Goal: Information Seeking & Learning: Learn about a topic

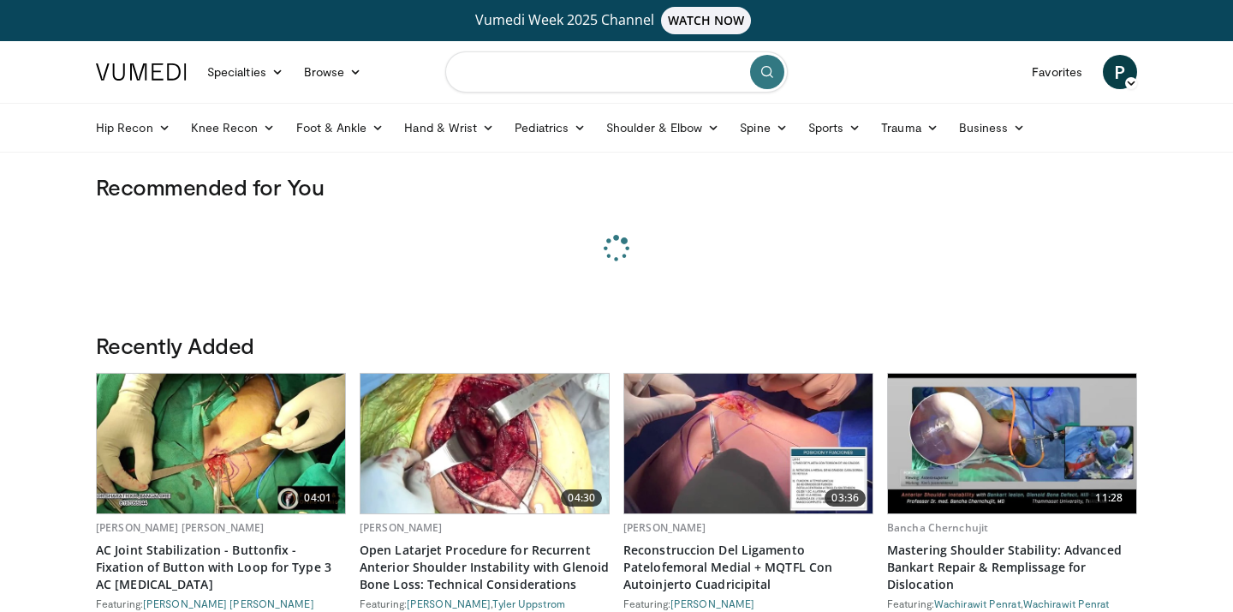
click at [549, 69] on input "Search topics, interventions" at bounding box center [616, 71] width 343 height 41
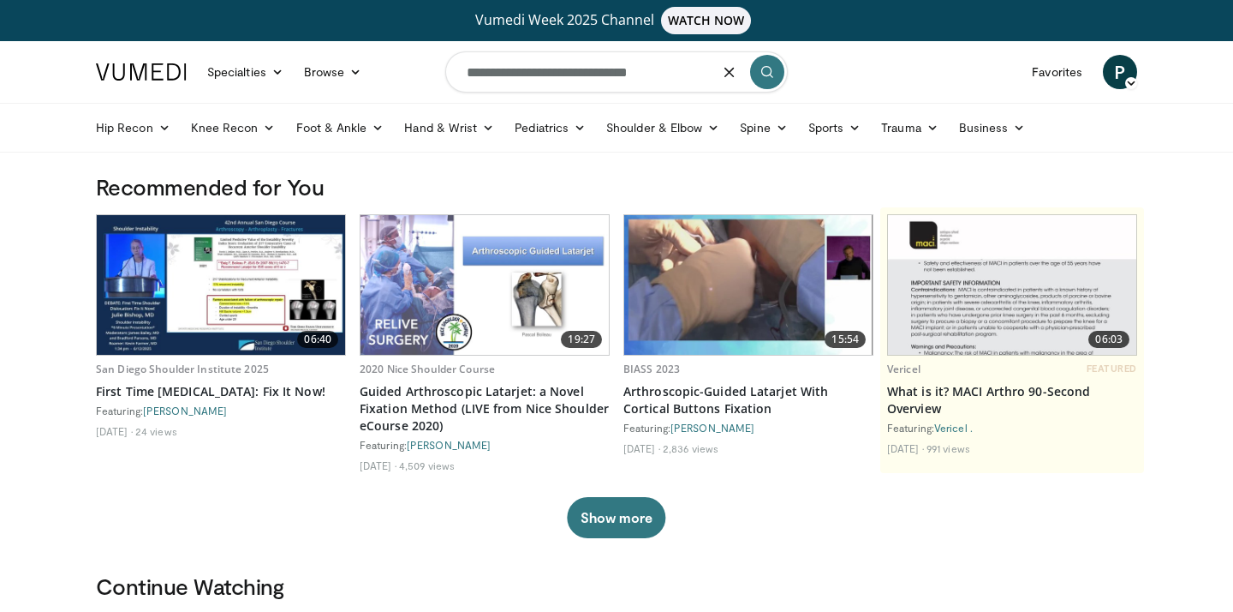
type input "**********"
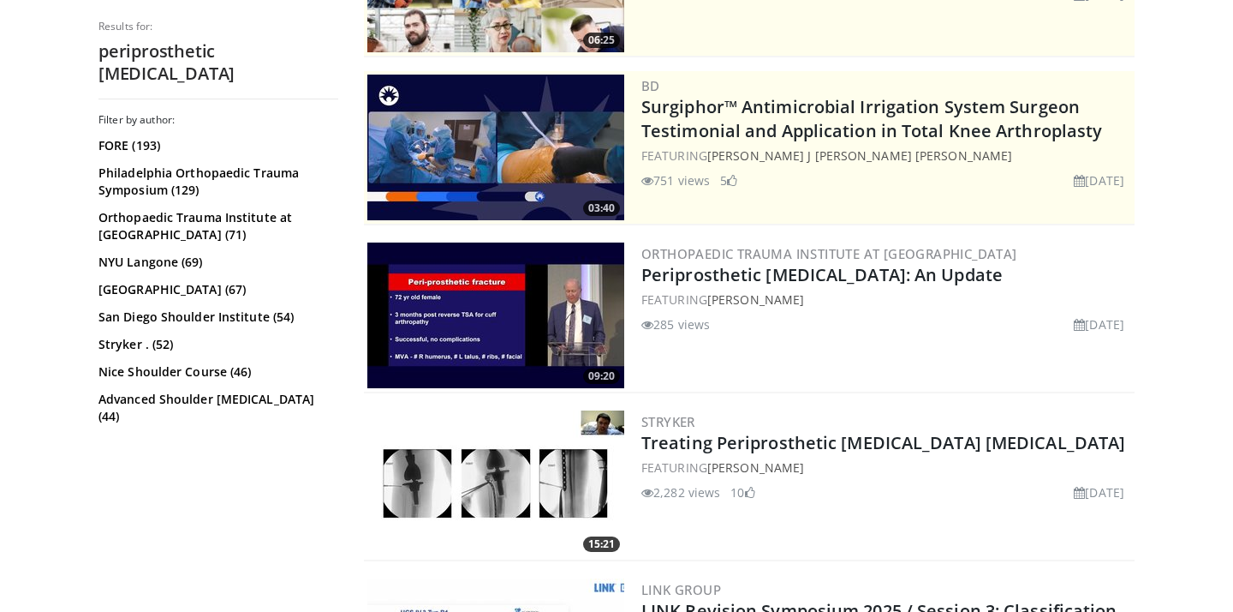
scroll to position [329, 0]
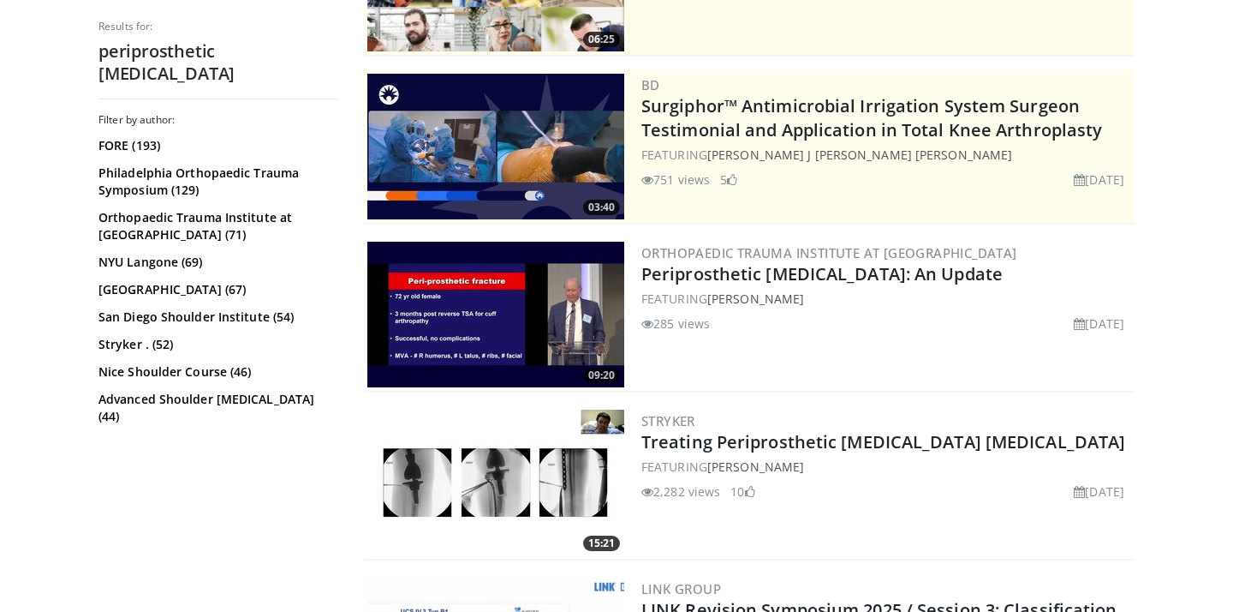
click at [522, 311] on img at bounding box center [495, 315] width 257 height 146
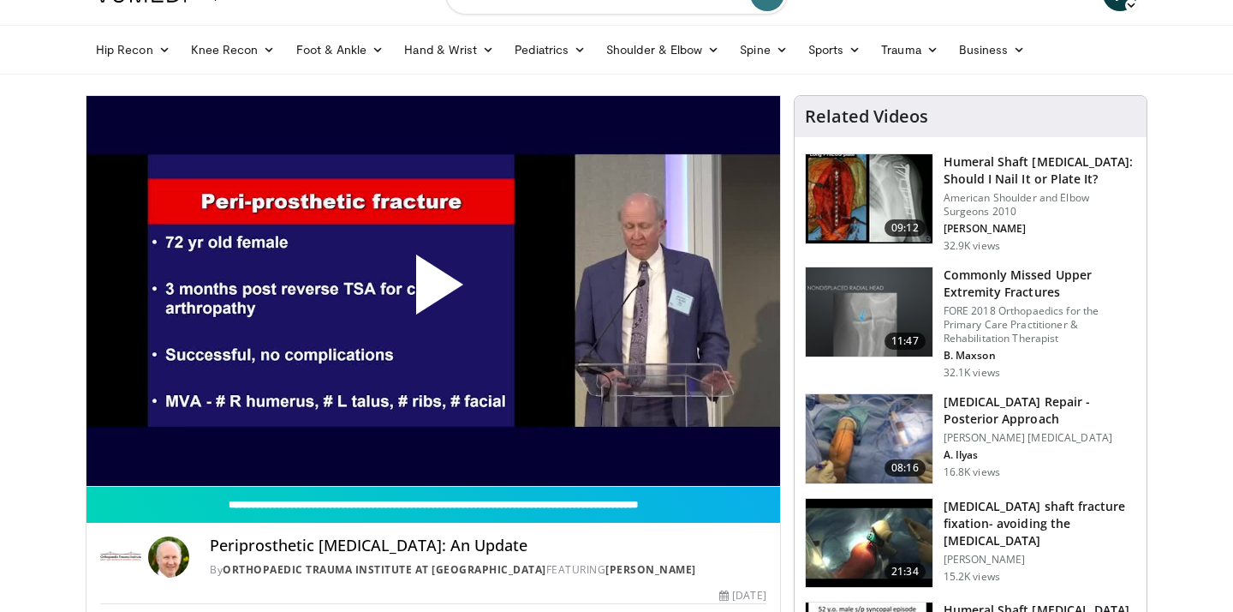
scroll to position [81, 0]
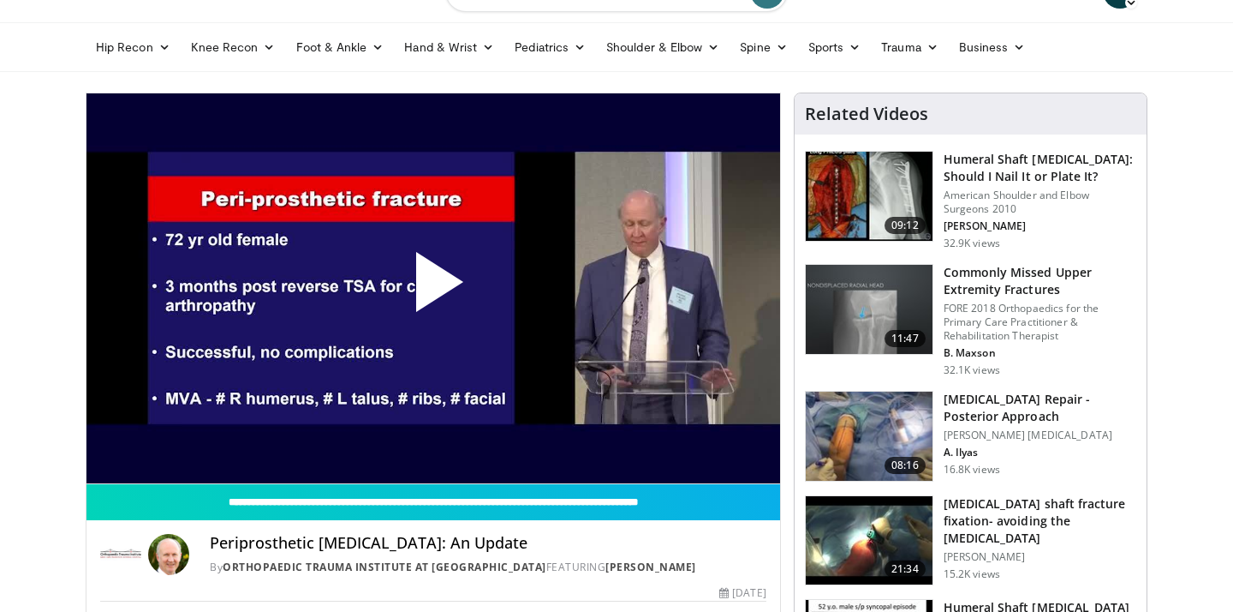
click at [433, 289] on span "Video Player" at bounding box center [433, 289] width 0 height 0
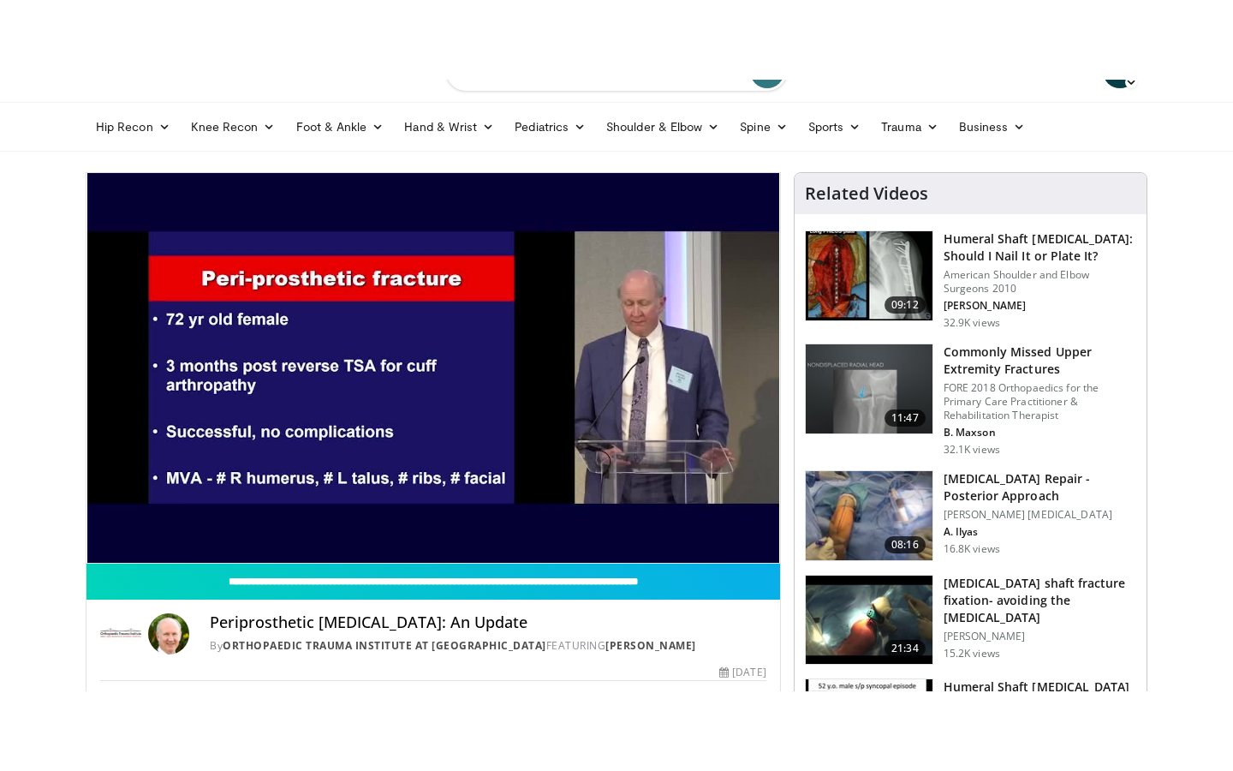
scroll to position [0, 0]
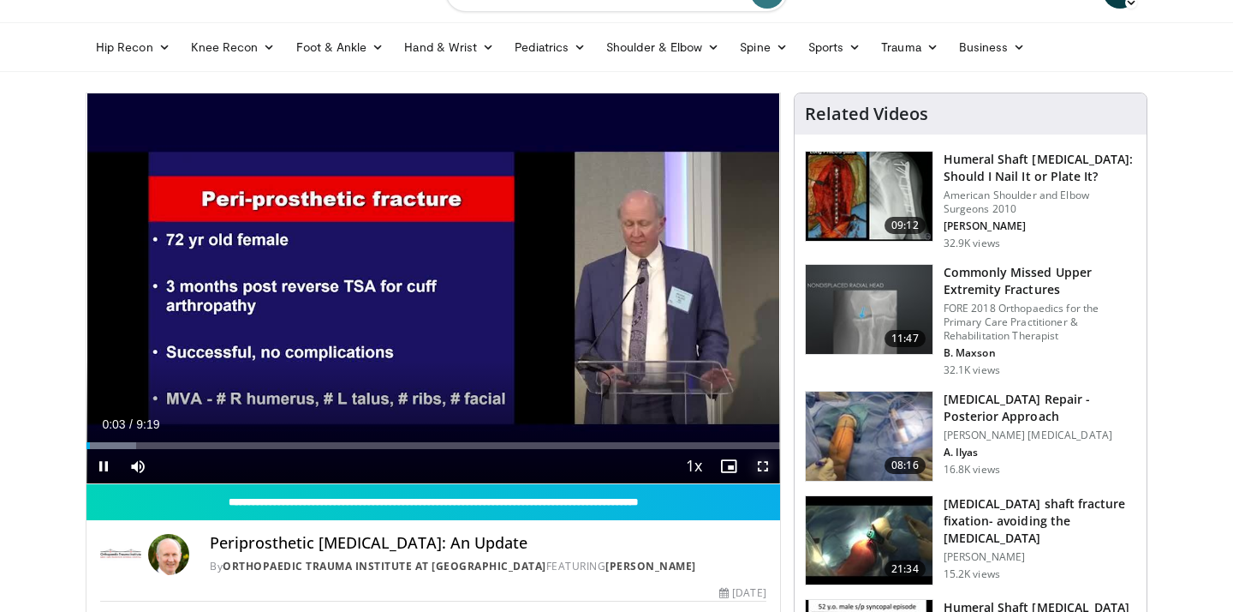
click at [764, 463] on span "Video Player" at bounding box center [763, 466] width 34 height 34
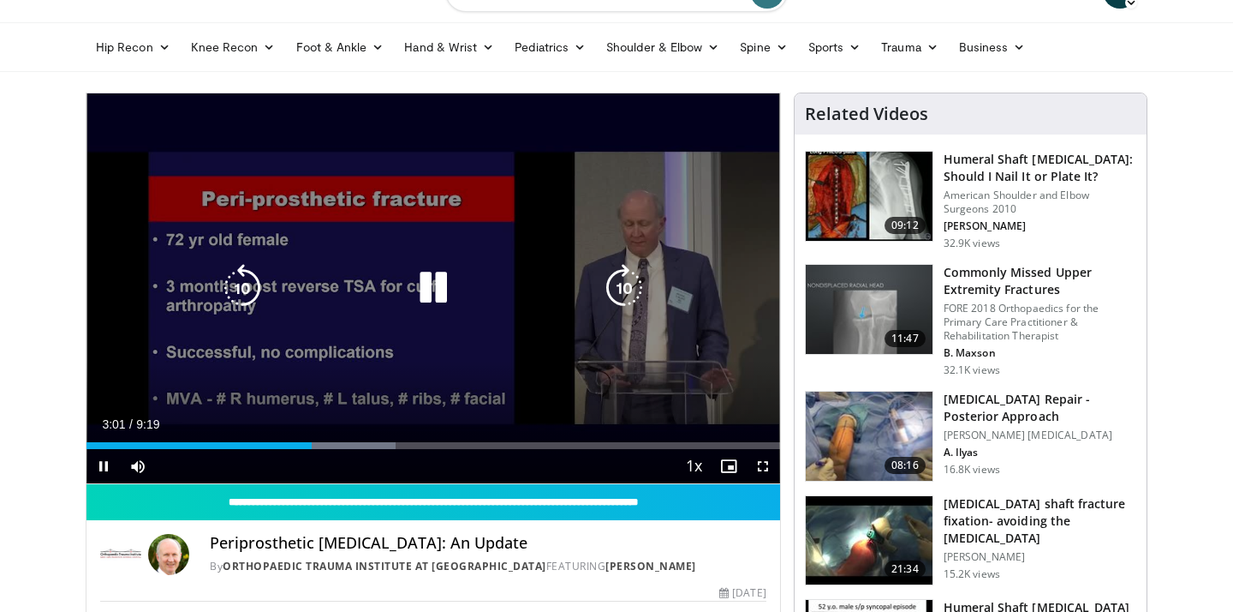
click at [457, 300] on icon "Video Player" at bounding box center [433, 288] width 48 height 48
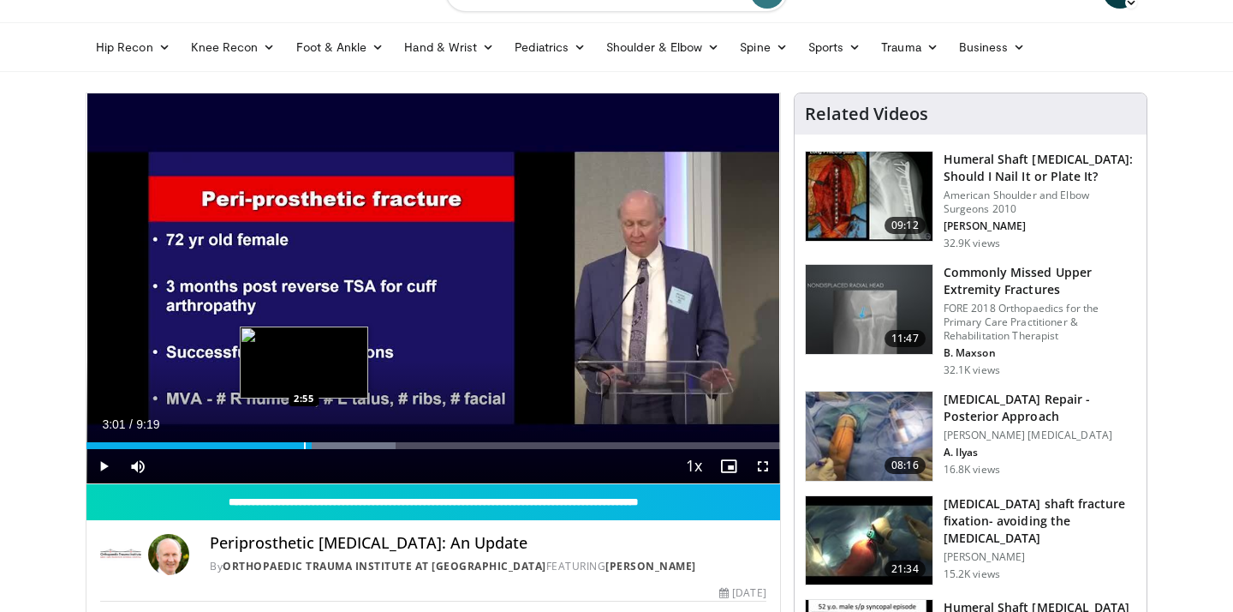
click at [304, 449] on div "3:01" at bounding box center [199, 445] width 225 height 7
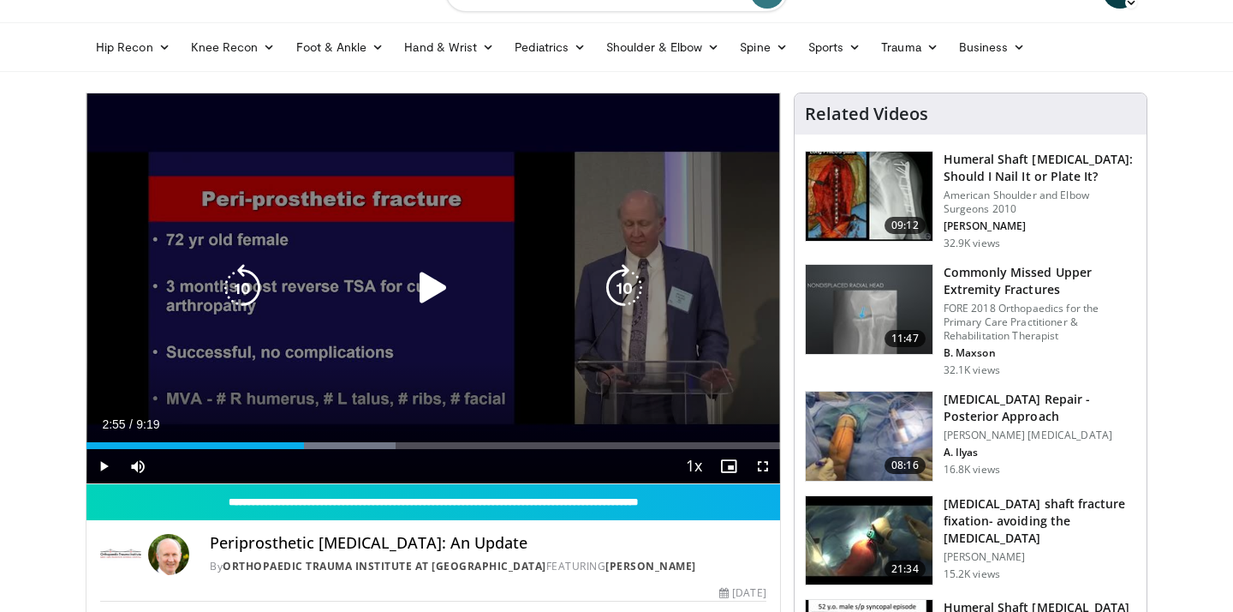
click at [448, 296] on icon "Video Player" at bounding box center [433, 288] width 48 height 48
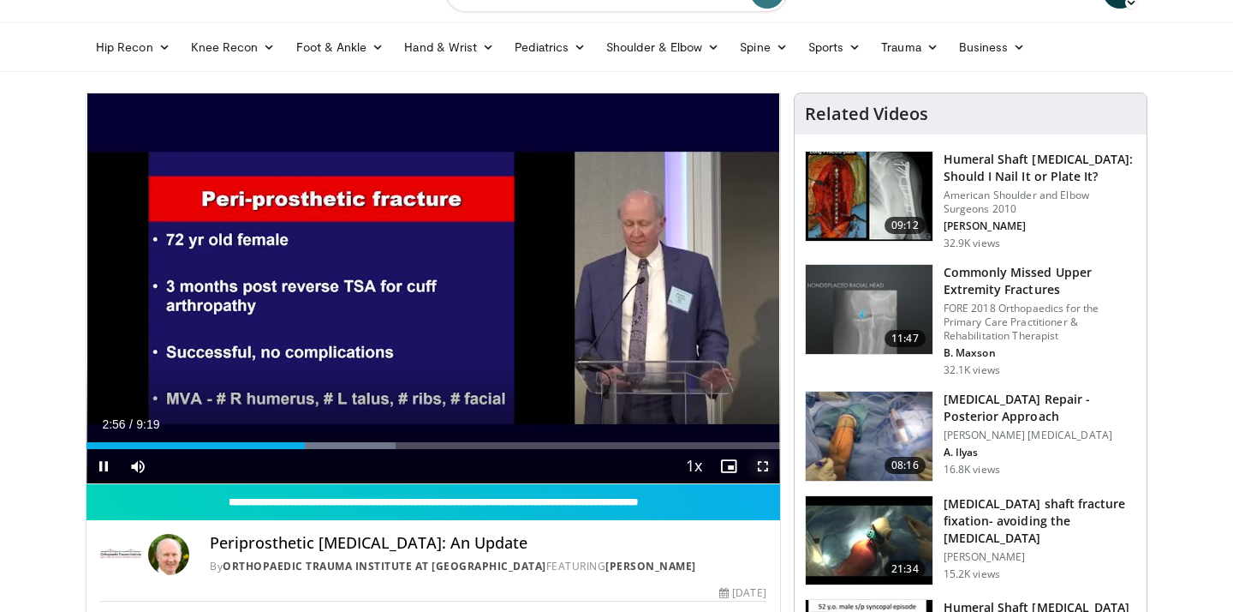
click at [770, 467] on span "Video Player" at bounding box center [763, 466] width 34 height 34
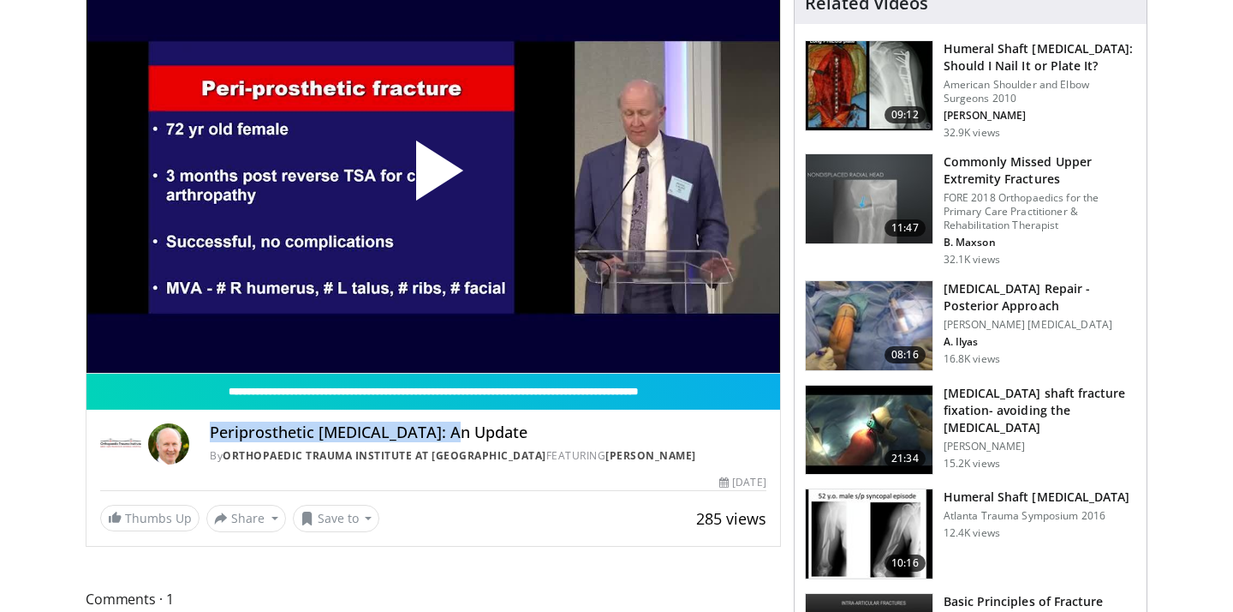
drag, startPoint x: 212, startPoint y: 436, endPoint x: 452, endPoint y: 427, distance: 240.0
click at [452, 427] on h4 "Periprosthetic [MEDICAL_DATA]: An Update" at bounding box center [488, 432] width 557 height 19
copy h4 "Periprosthetic Humeral Fractures"
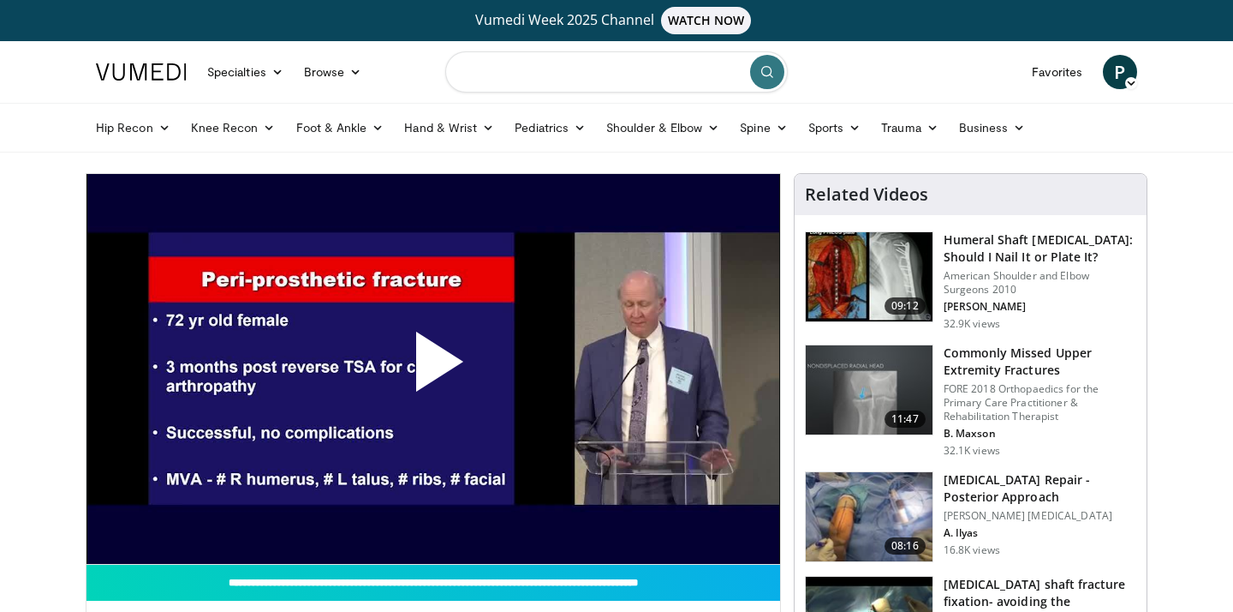
click at [521, 69] on input "Search topics, interventions" at bounding box center [616, 71] width 343 height 41
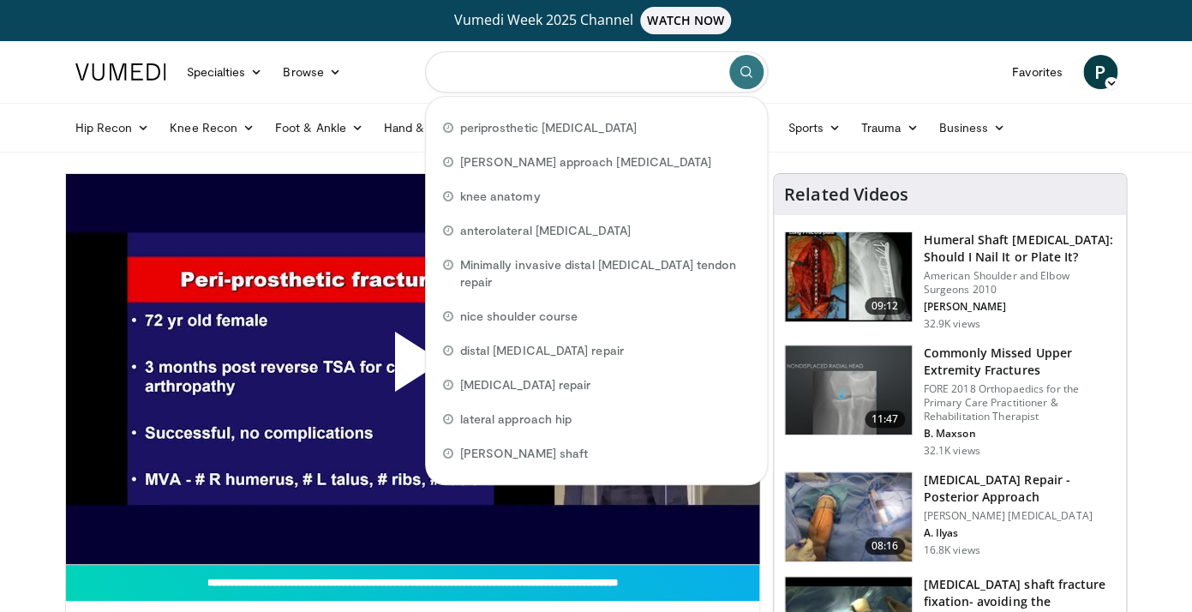
click at [465, 80] on input "Search topics, interventions" at bounding box center [596, 71] width 343 height 41
click at [477, 70] on input "Search topics, interventions" at bounding box center [596, 71] width 343 height 41
paste input "**********"
type input "**********"
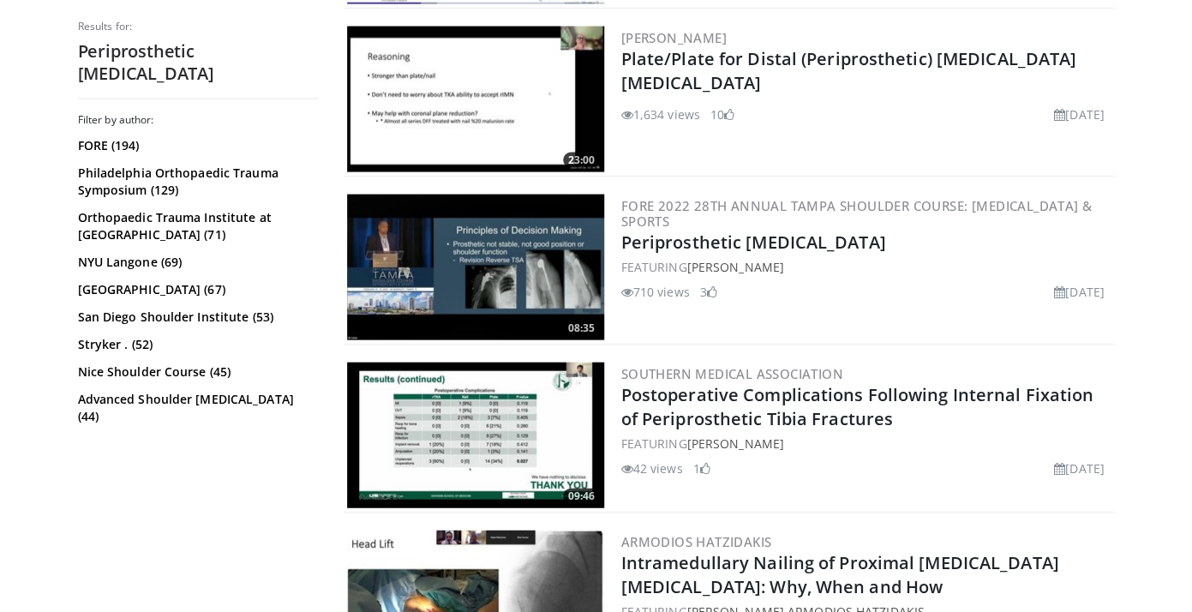
scroll to position [1217, 0]
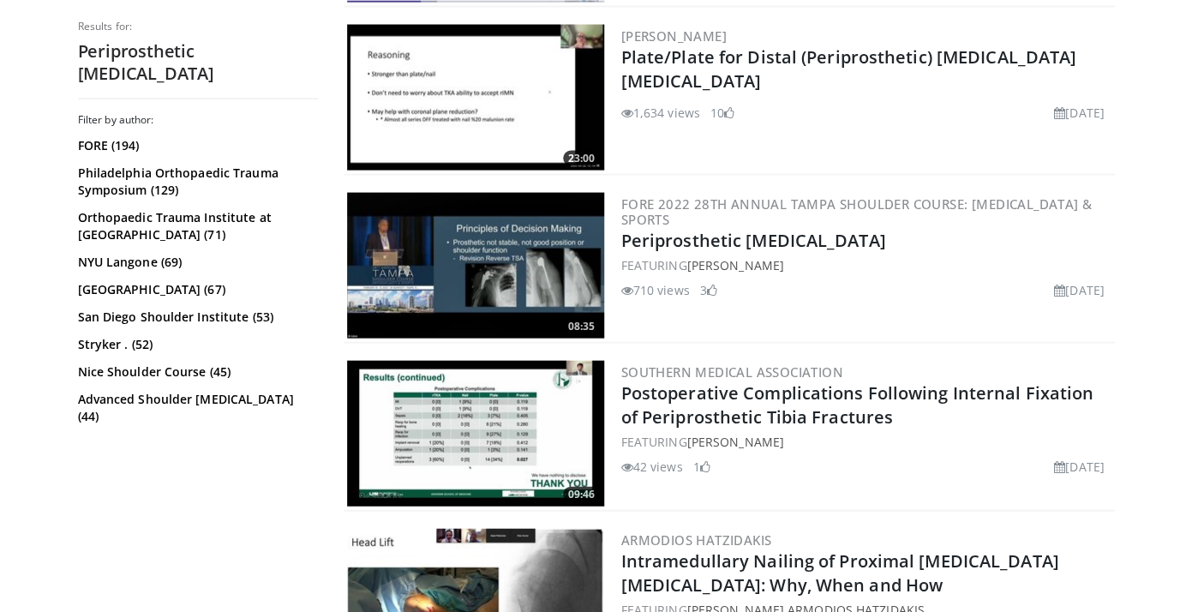
click at [449, 262] on img at bounding box center [475, 266] width 257 height 146
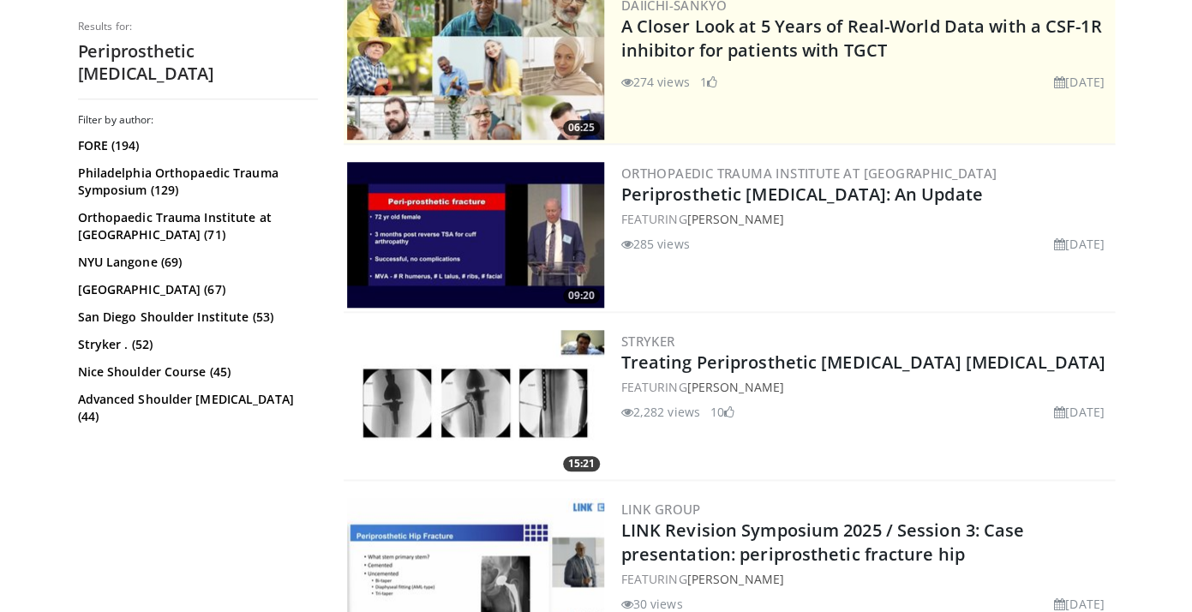
scroll to position [0, 0]
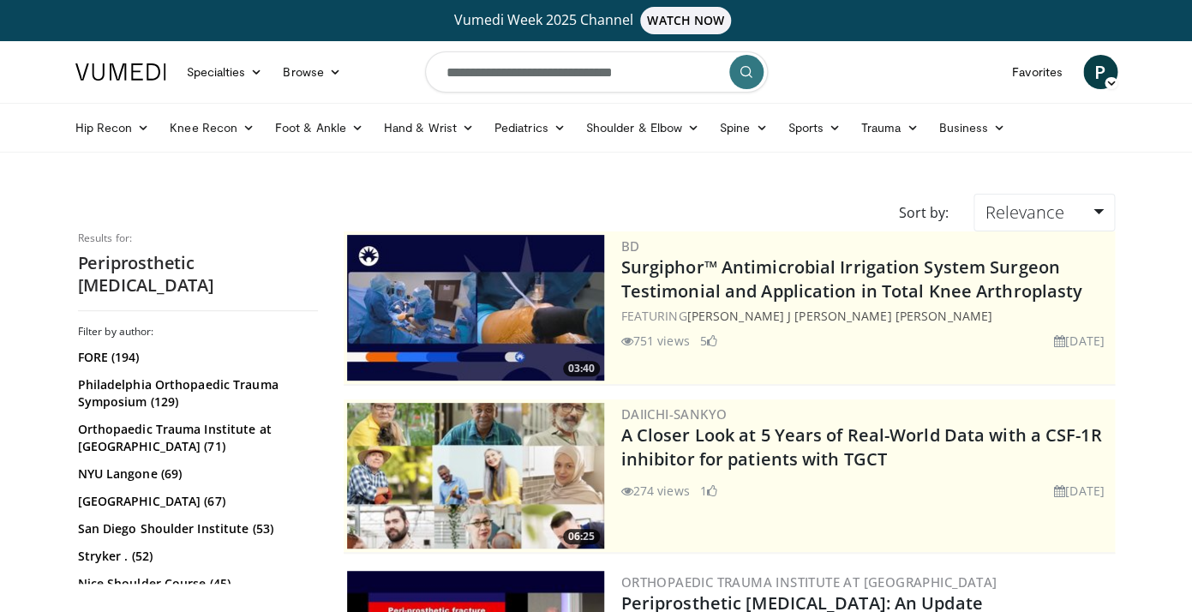
click at [568, 74] on input "**********" at bounding box center [596, 71] width 343 height 41
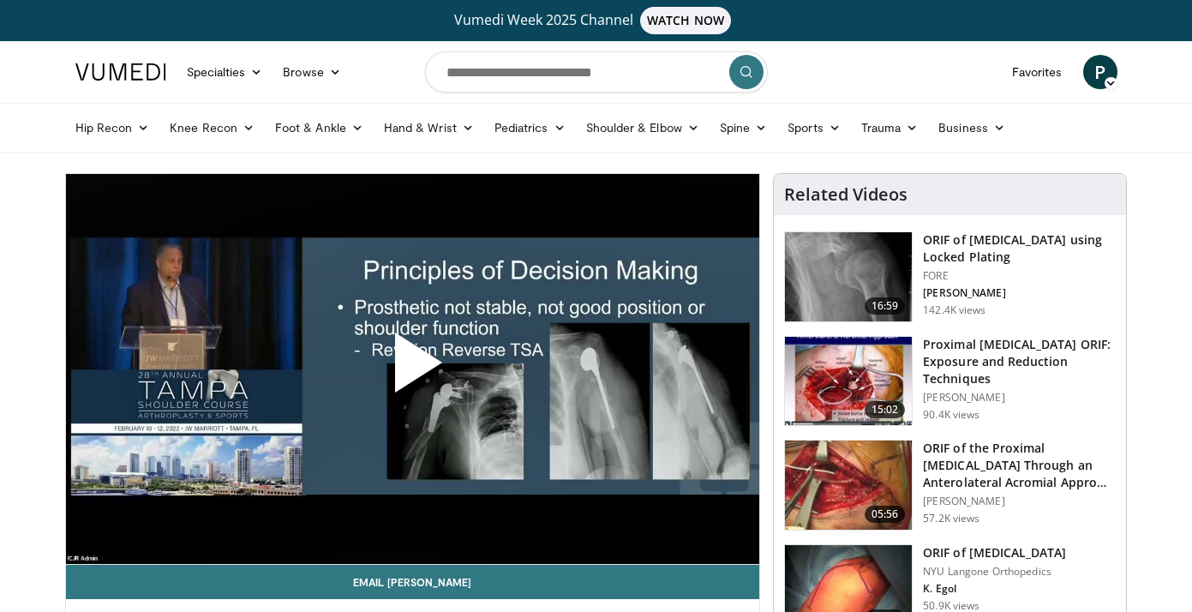
scroll to position [64, 0]
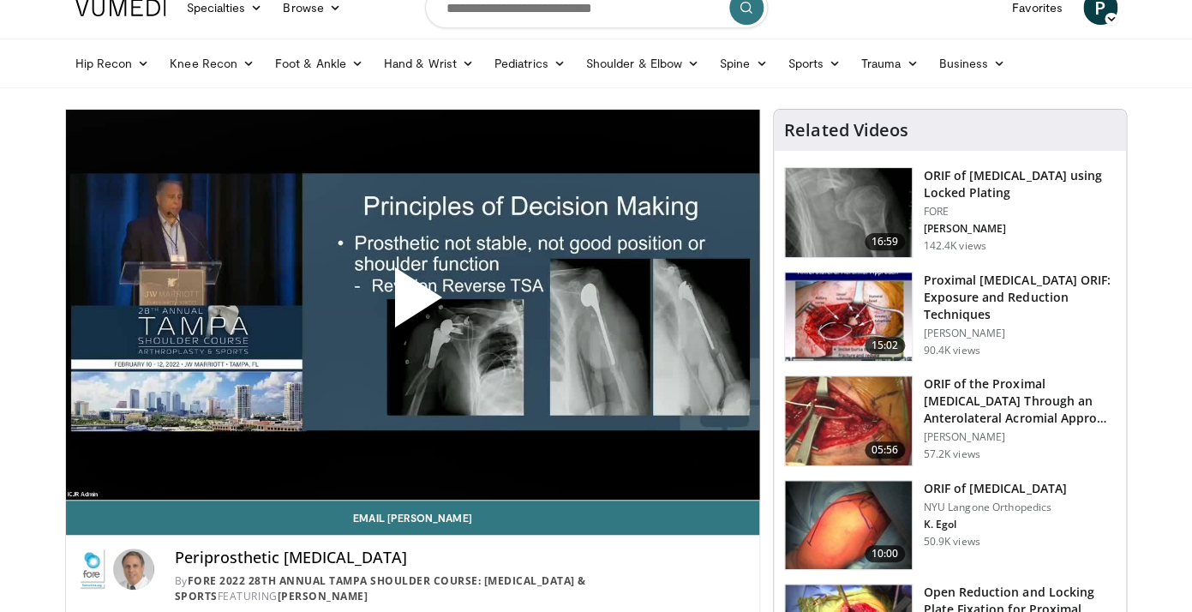
click at [412, 304] on span "Video Player" at bounding box center [412, 304] width 0 height 0
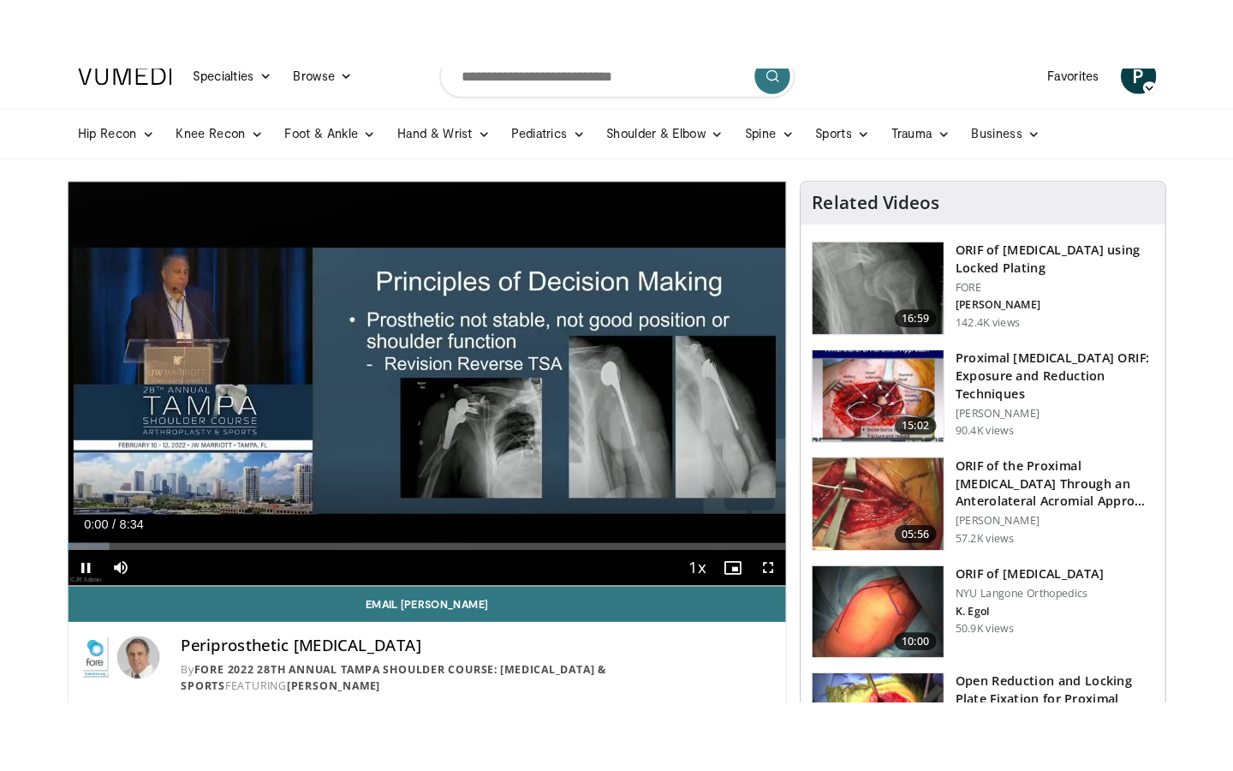
scroll to position [0, 0]
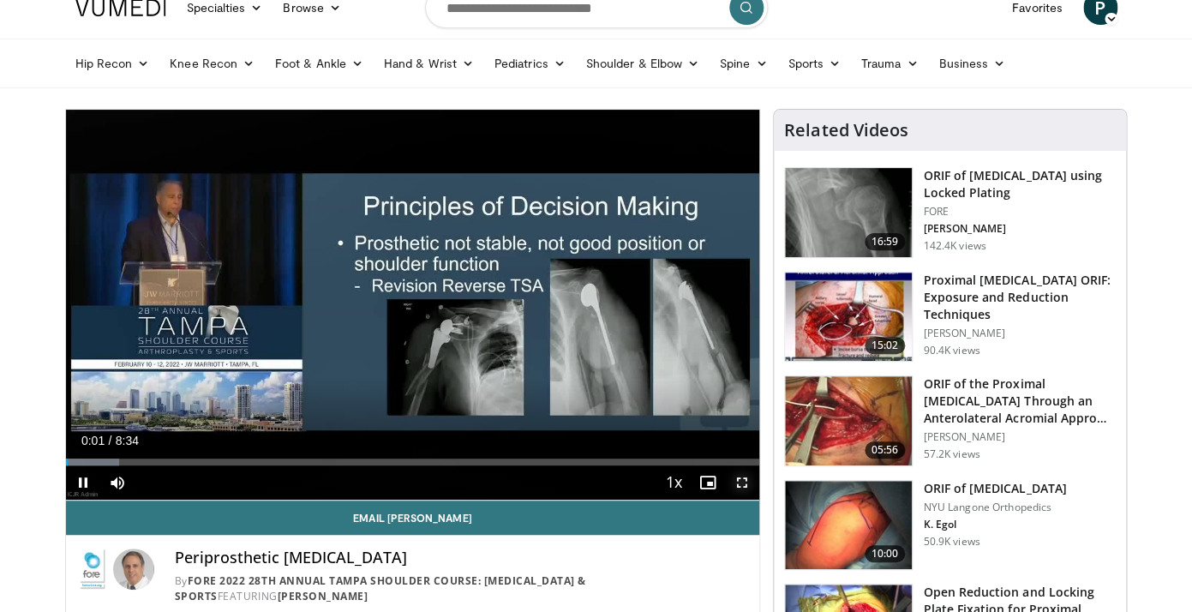
click at [733, 487] on span "Video Player" at bounding box center [742, 482] width 34 height 34
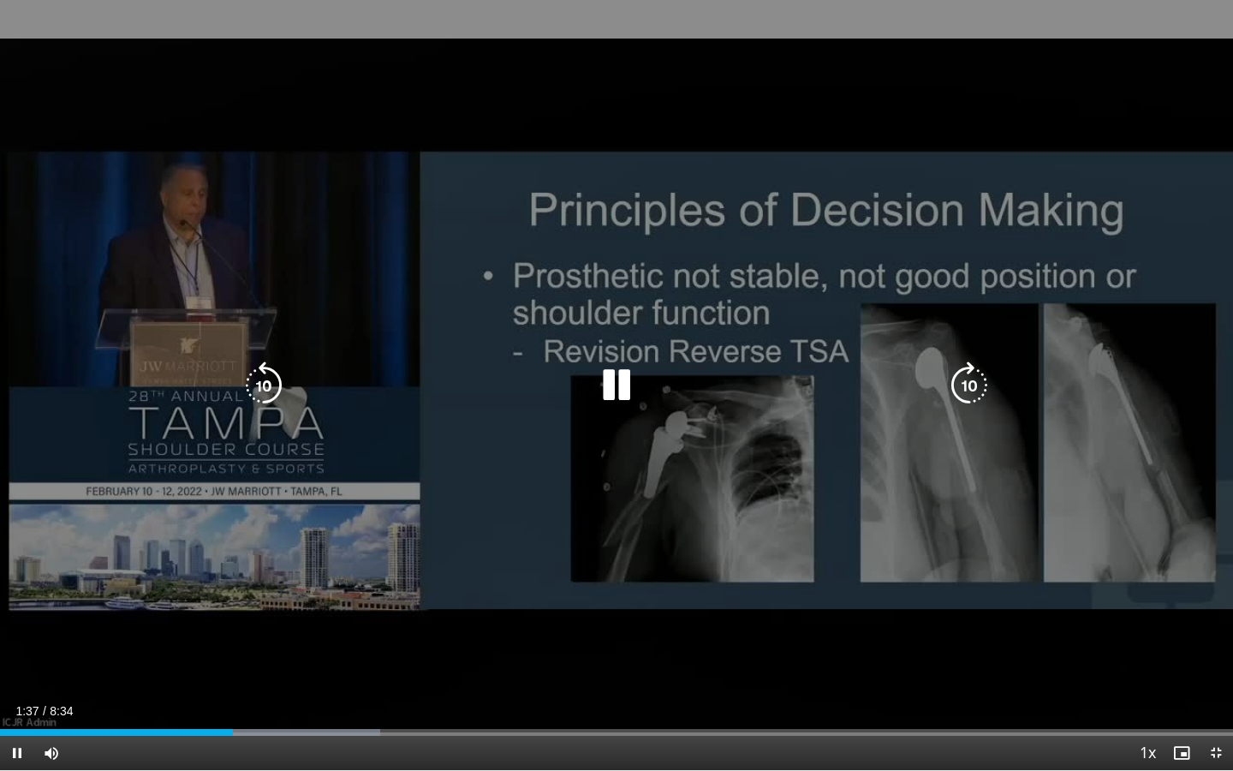
click at [613, 387] on icon "Video Player" at bounding box center [617, 385] width 48 height 48
click at [605, 370] on icon "Video Player" at bounding box center [617, 385] width 48 height 48
click at [620, 397] on icon "Video Player" at bounding box center [617, 385] width 48 height 48
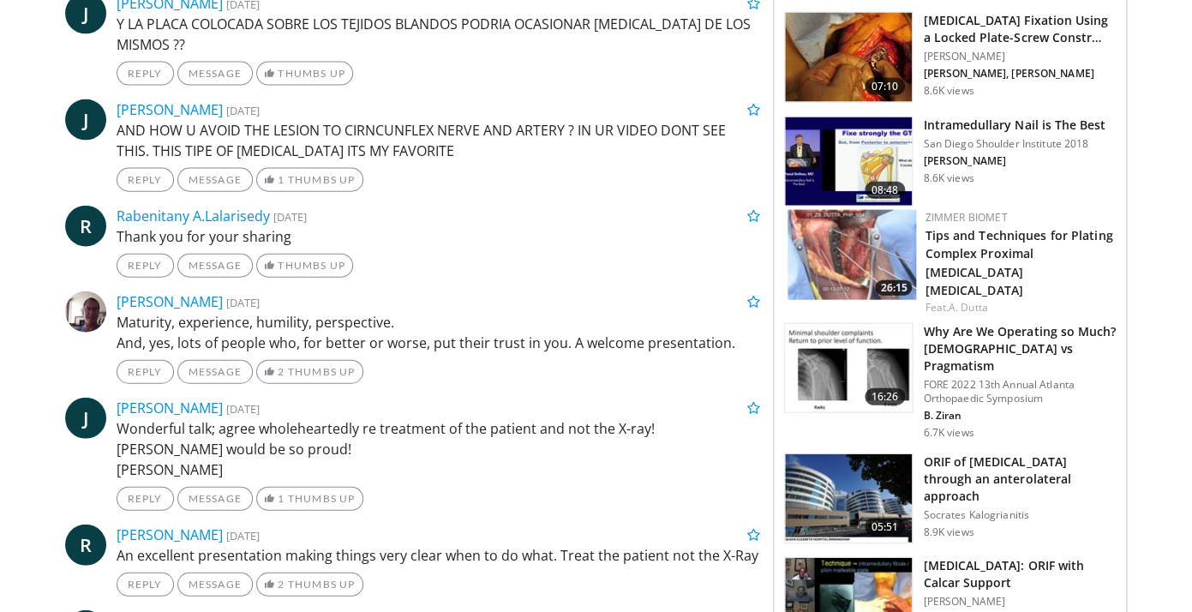
scroll to position [1335, 0]
